Goal: Information Seeking & Learning: Find specific fact

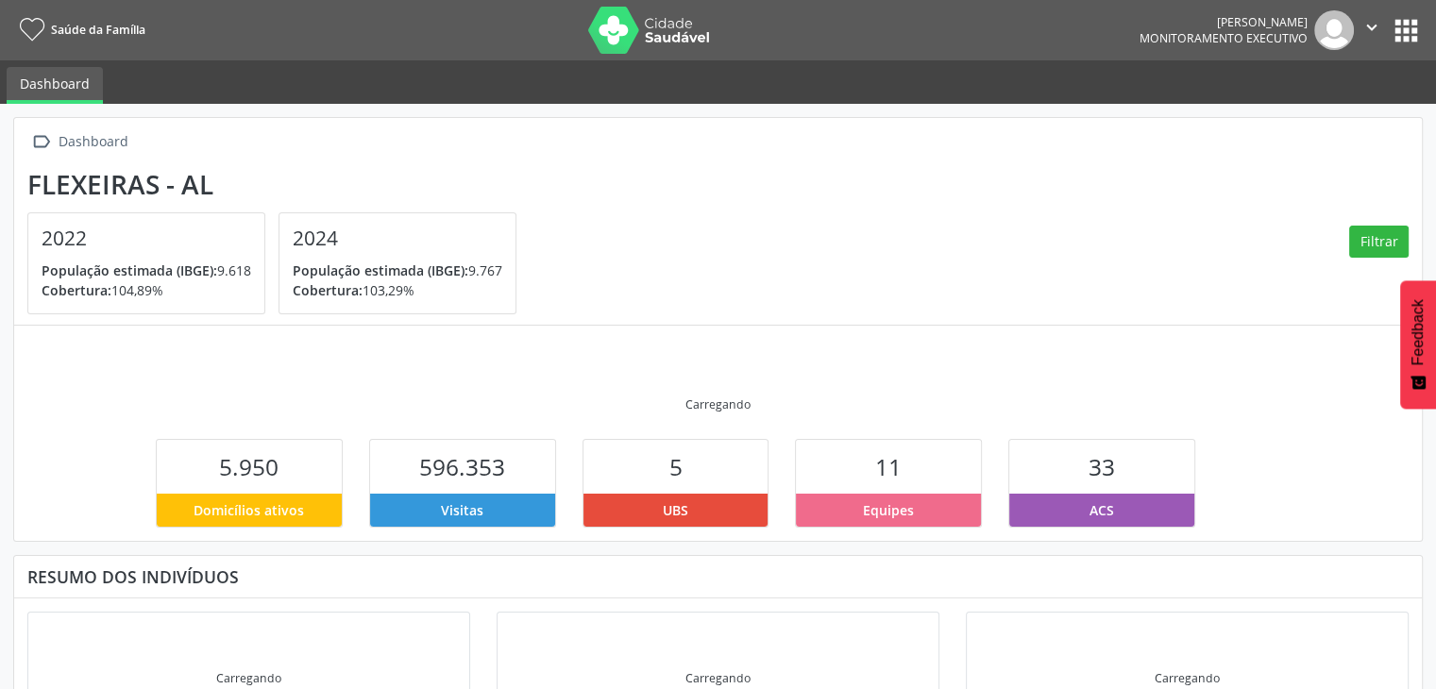
click at [1412, 25] on button "apps" at bounding box center [1406, 30] width 33 height 33
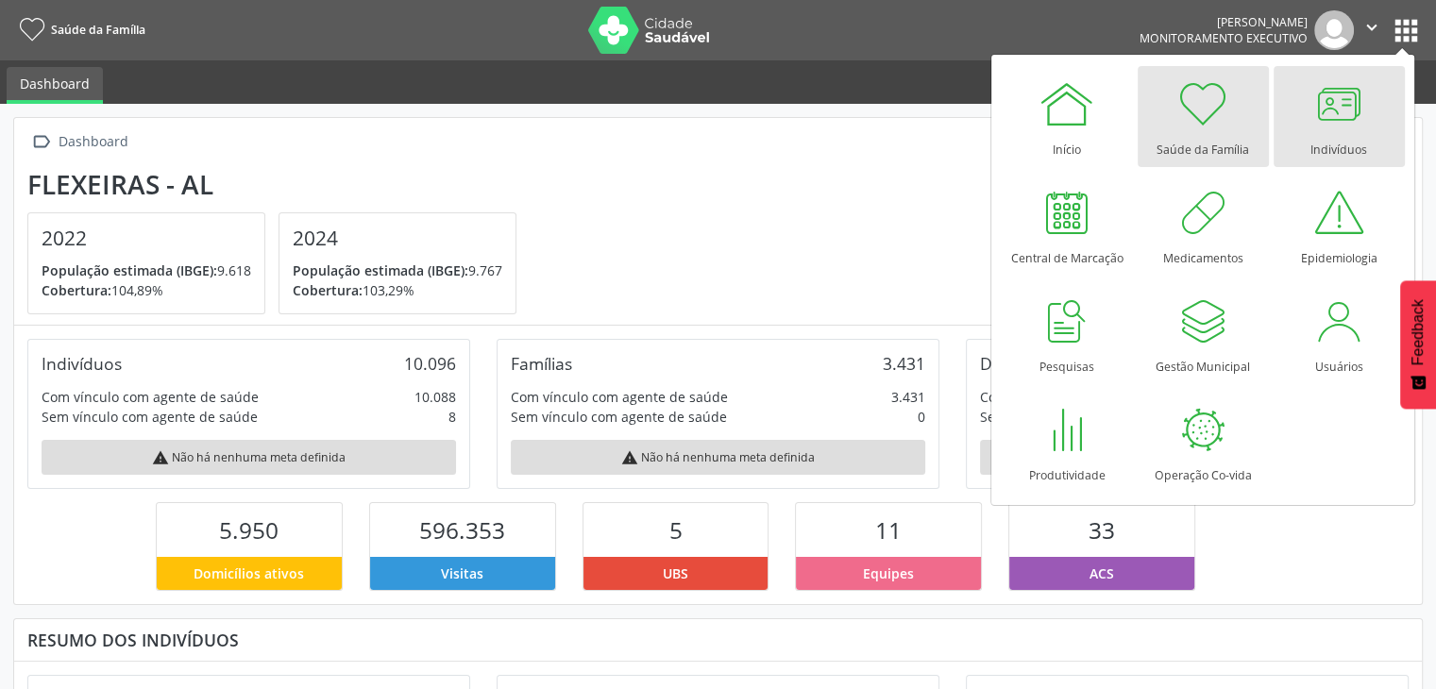
click at [1338, 116] on div at bounding box center [1339, 104] width 57 height 57
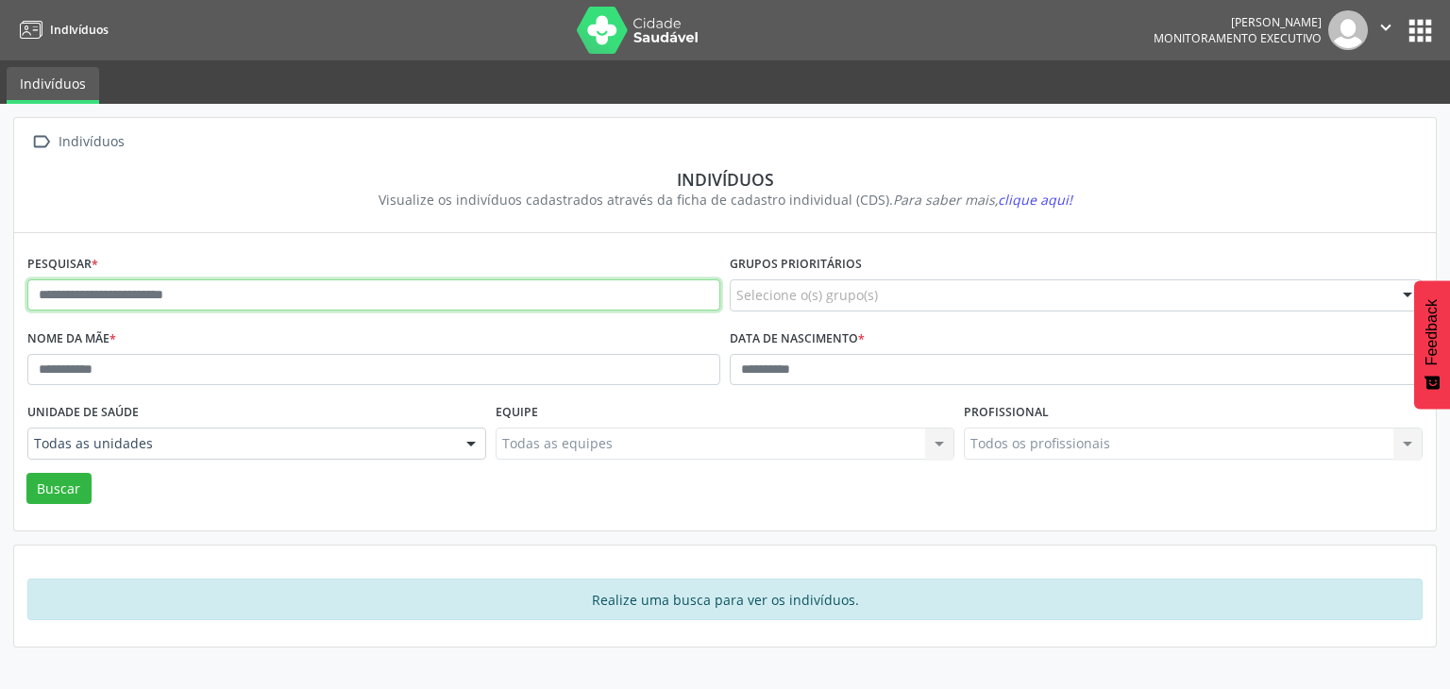
click at [298, 304] on input "text" at bounding box center [373, 295] width 693 height 32
type input "**********"
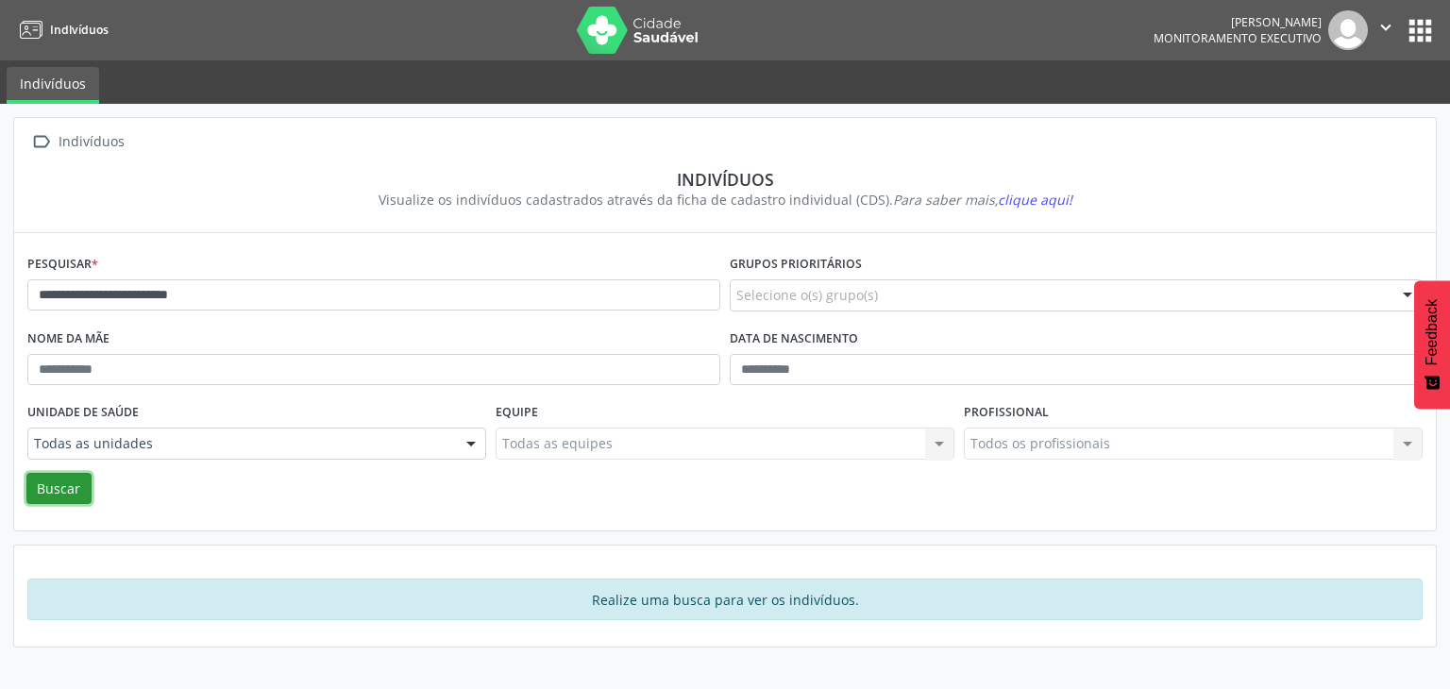
click at [49, 493] on button "Buscar" at bounding box center [58, 489] width 65 height 32
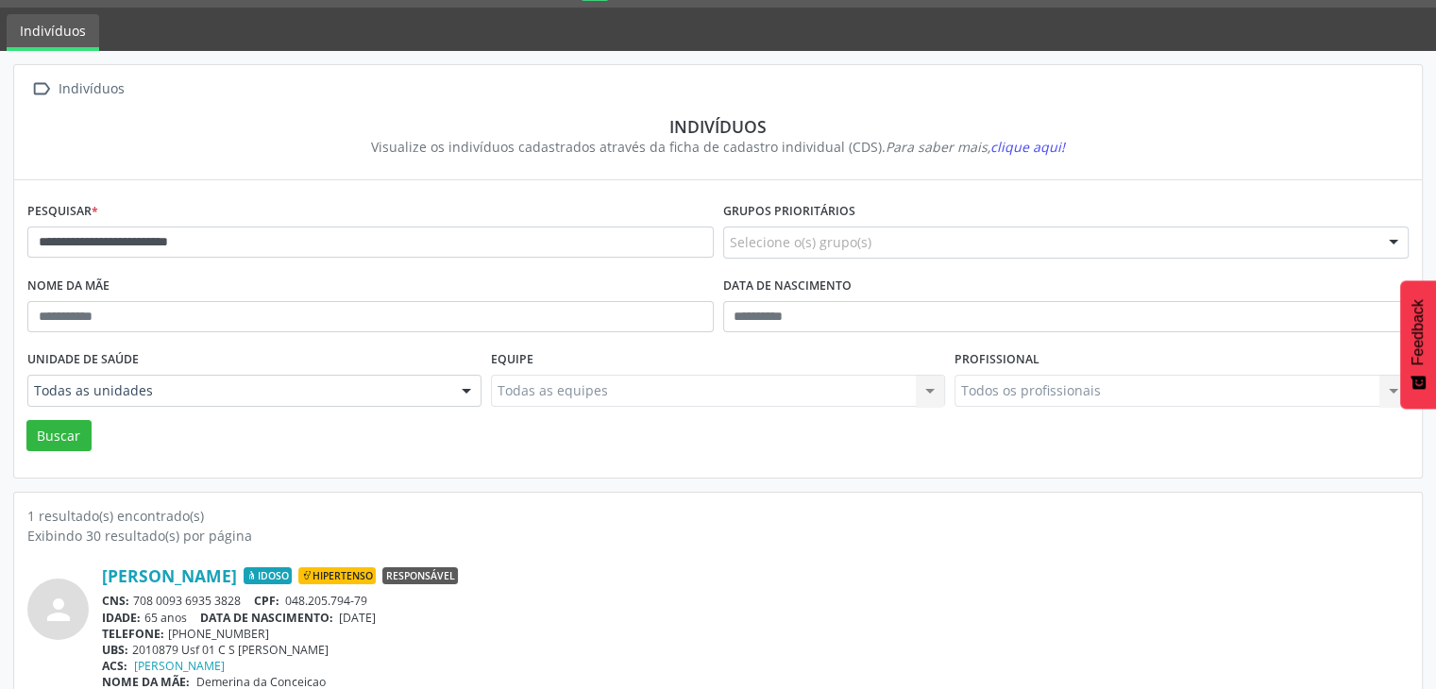
scroll to position [79, 0]
